Goal: Task Accomplishment & Management: Use online tool/utility

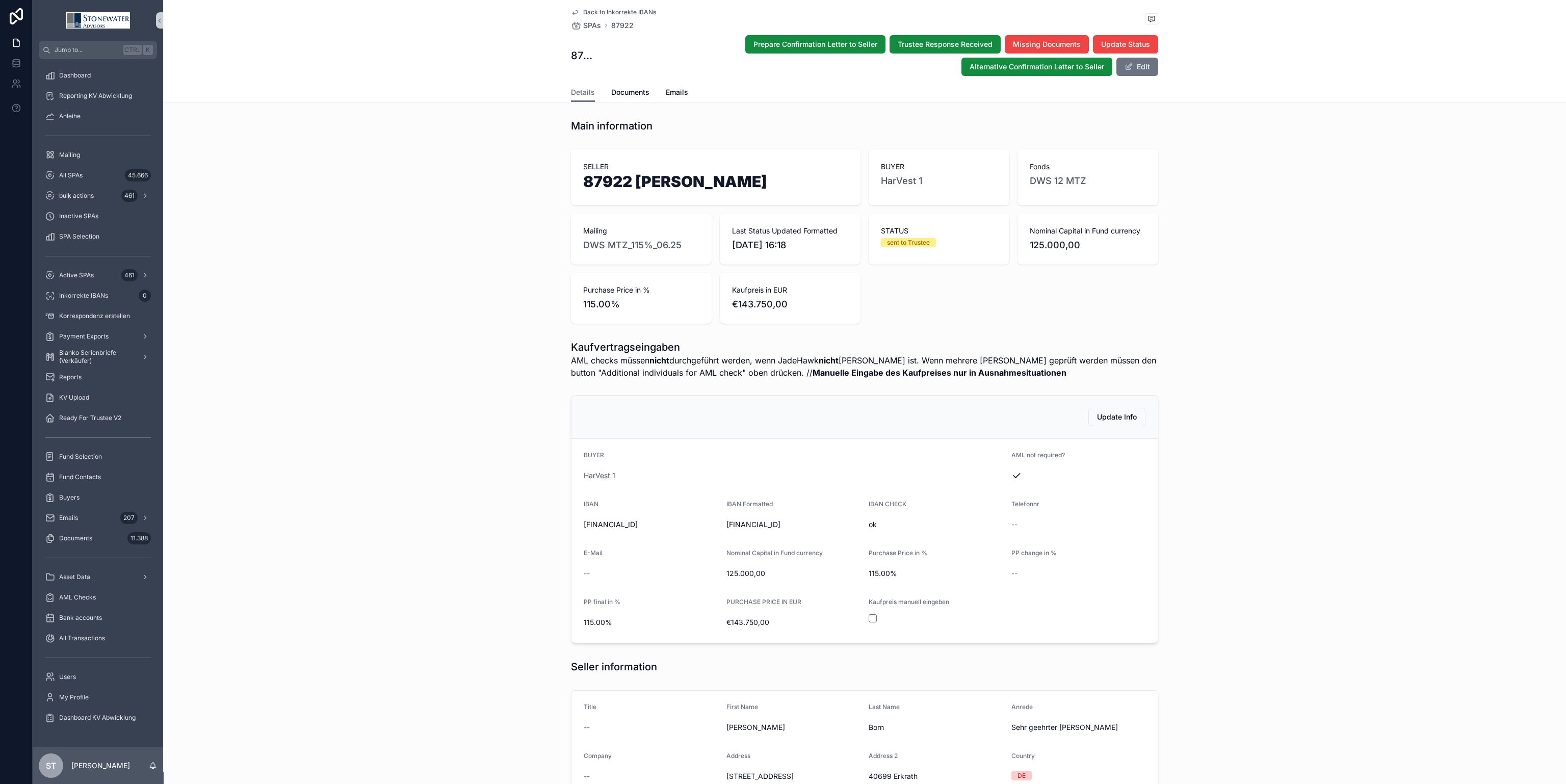
click at [1209, 279] on div "SELLER 87922 [PERSON_NAME] BUYER HarVest 1 Fonds DWS 12 MTZ Mailing DWS MTZ_115…" at bounding box center [864, 236] width 1403 height 182
click at [100, 180] on div "All SPAs 45.666" at bounding box center [98, 175] width 106 height 16
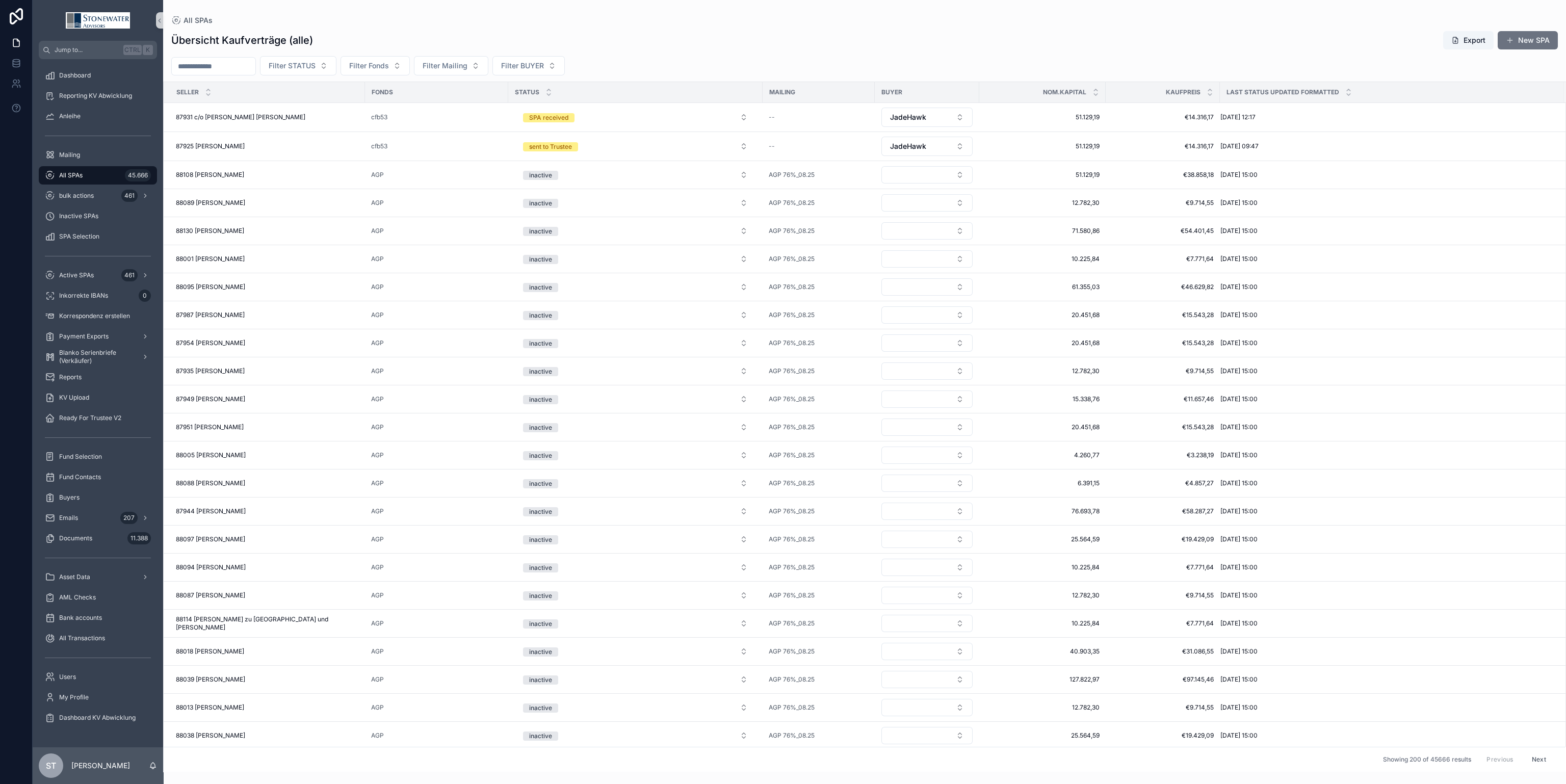
click at [198, 61] on input "scrollable content" at bounding box center [214, 66] width 84 height 14
type input "*****"
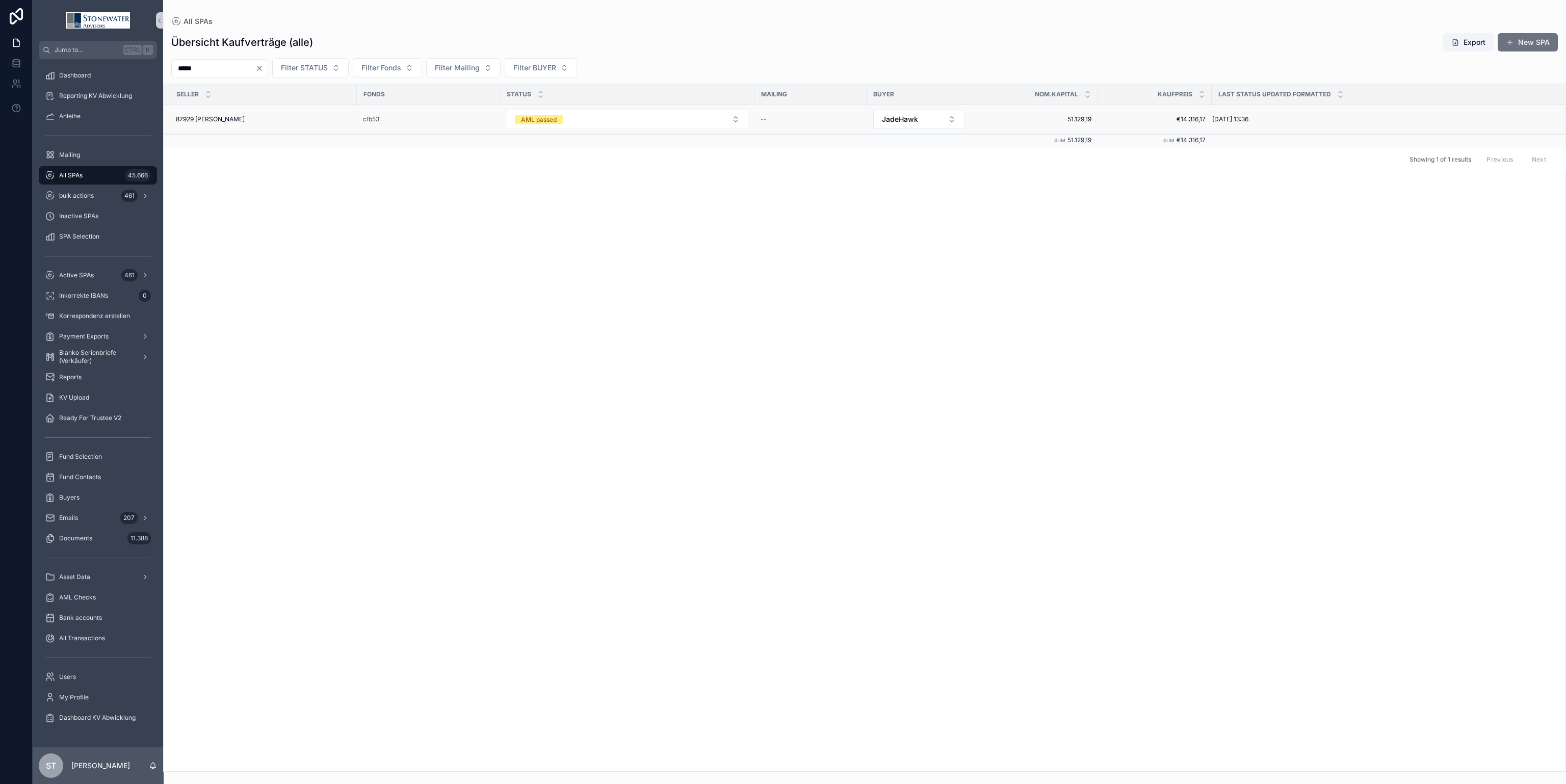
click at [338, 117] on div "87929 [PERSON_NAME] 87929 [PERSON_NAME]" at bounding box center [263, 119] width 175 height 8
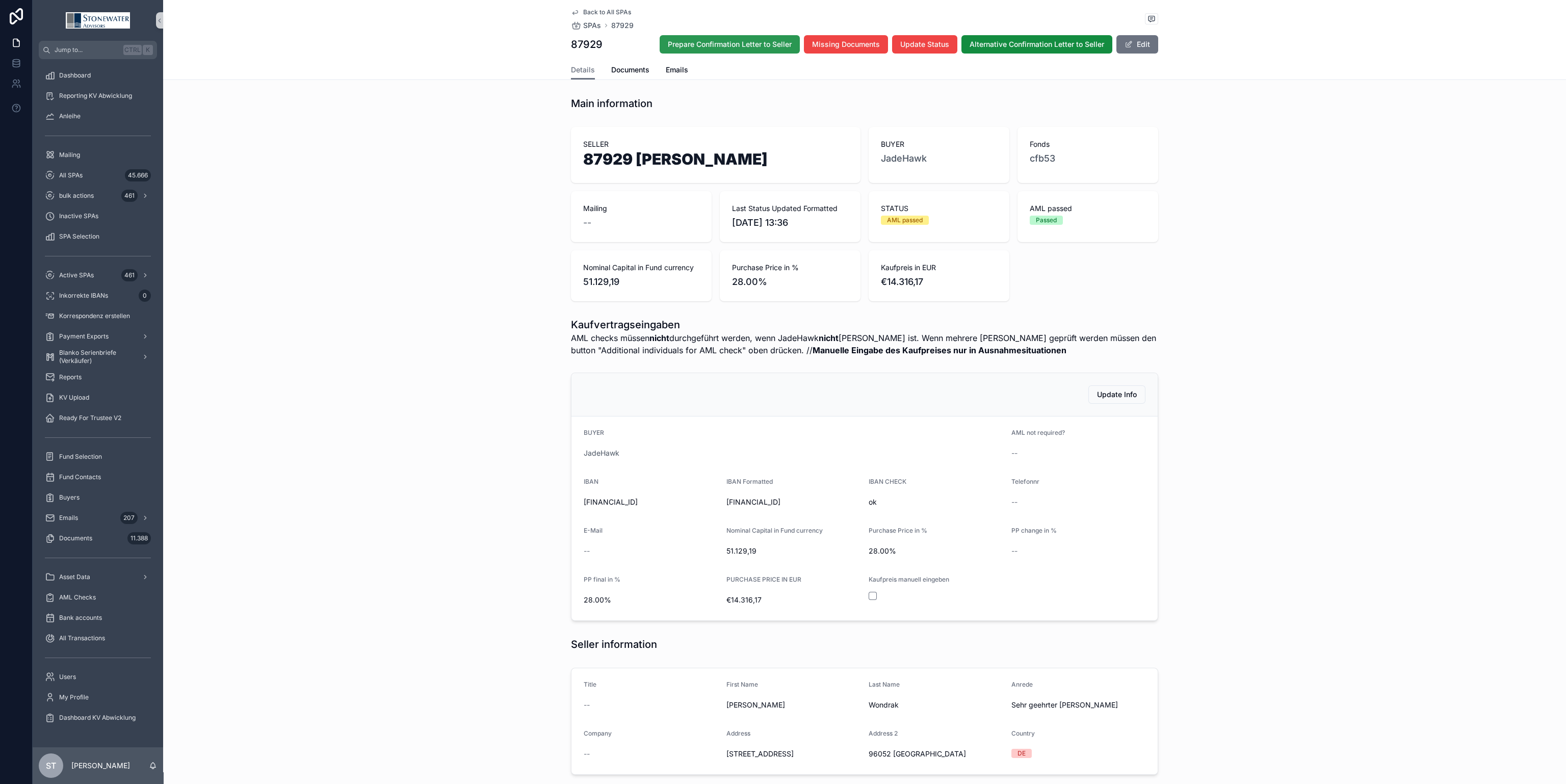
click at [760, 43] on span "Prepare Confirmation Letter to Seller" at bounding box center [730, 44] width 124 height 10
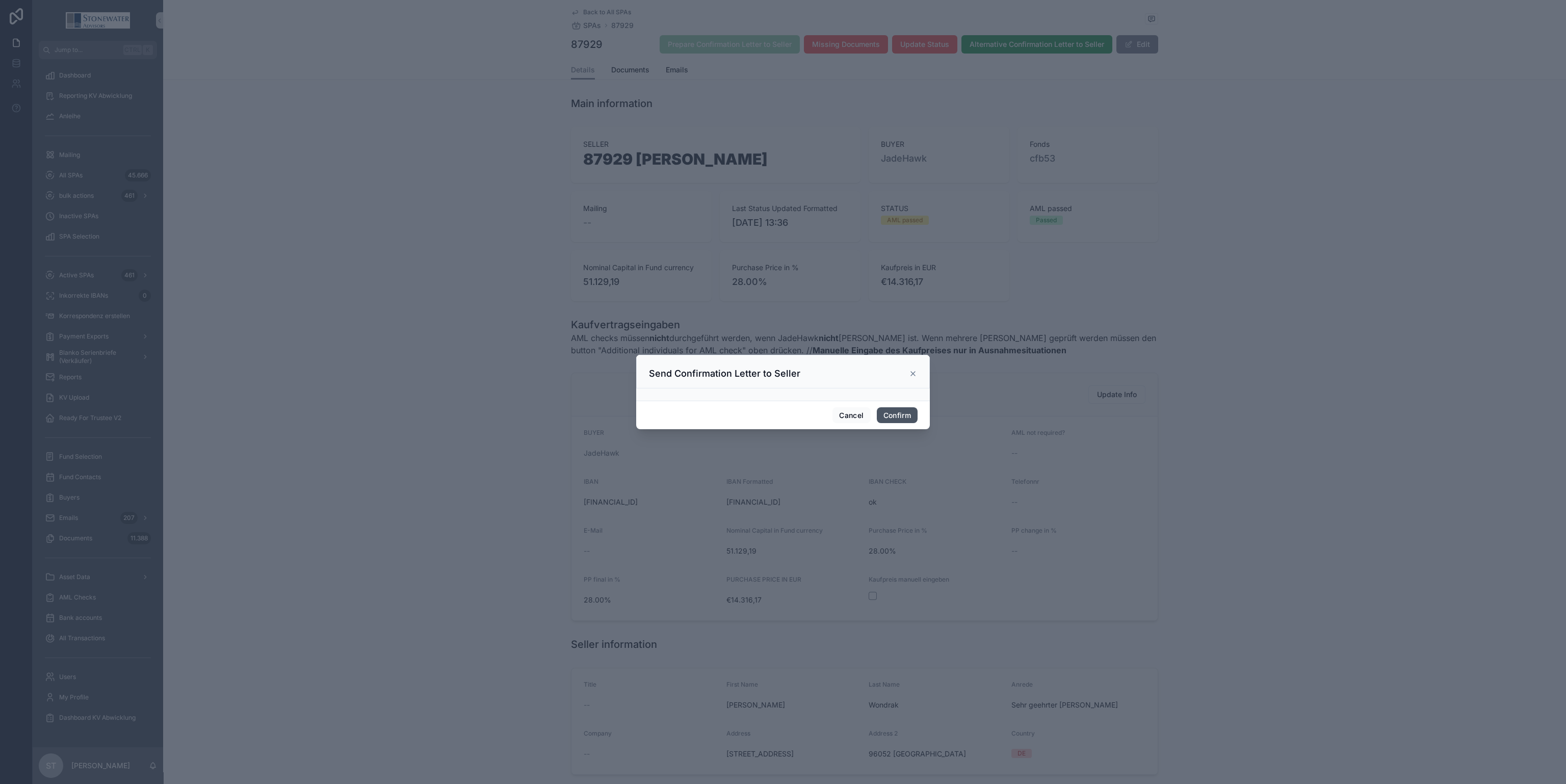
click at [899, 418] on button "Confirm" at bounding box center [897, 415] width 41 height 16
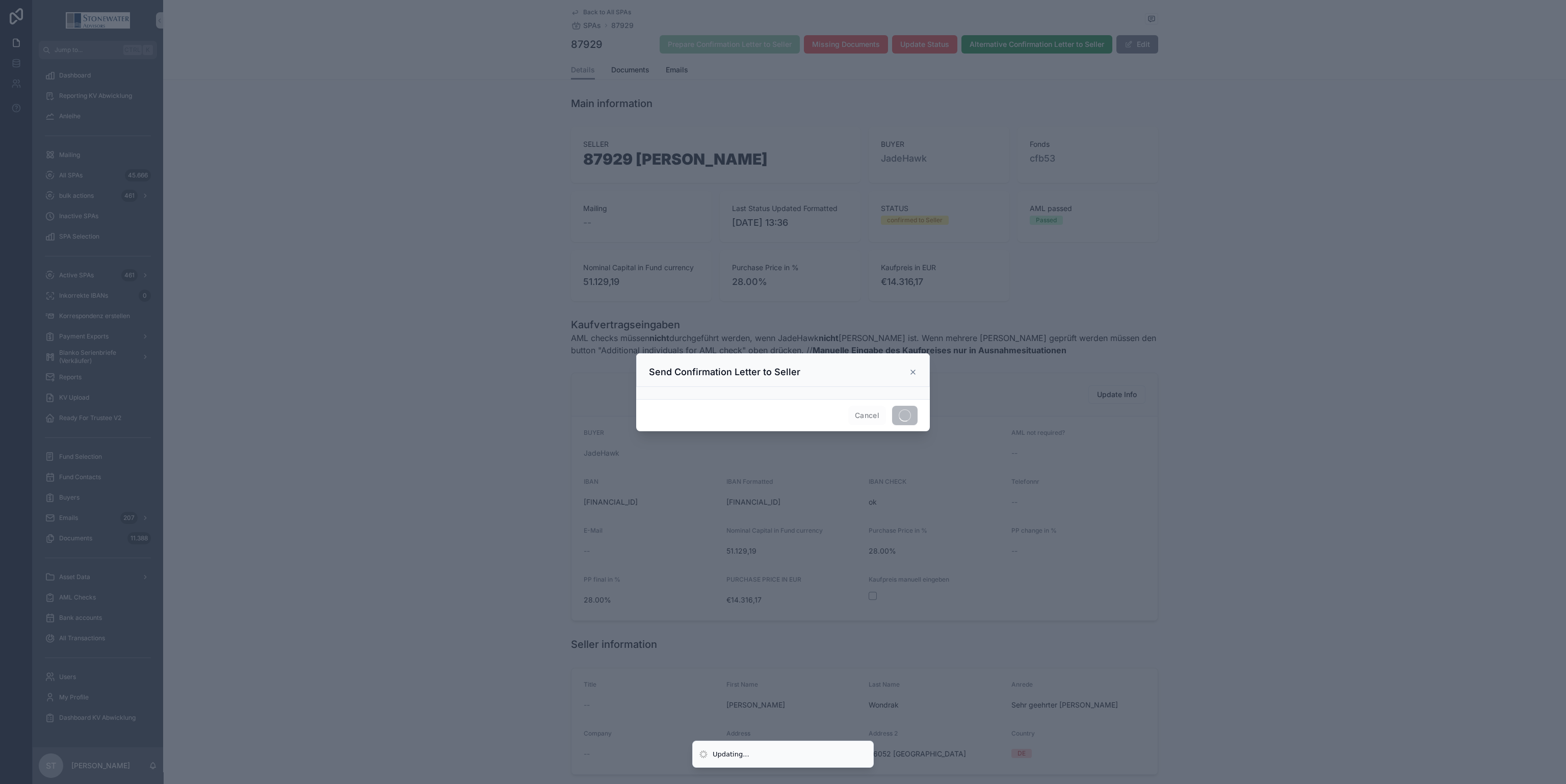
click at [1234, 550] on div at bounding box center [783, 392] width 1566 height 784
